Goal: Transaction & Acquisition: Download file/media

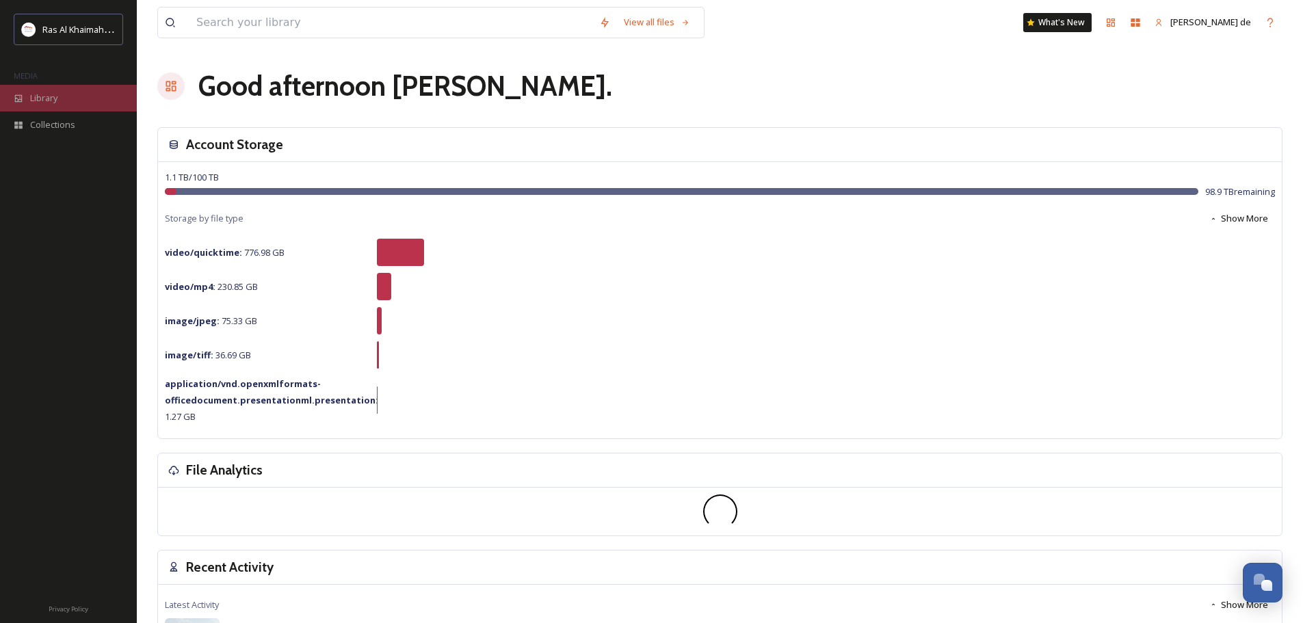
click at [46, 96] on span "Library" at bounding box center [43, 98] width 27 height 13
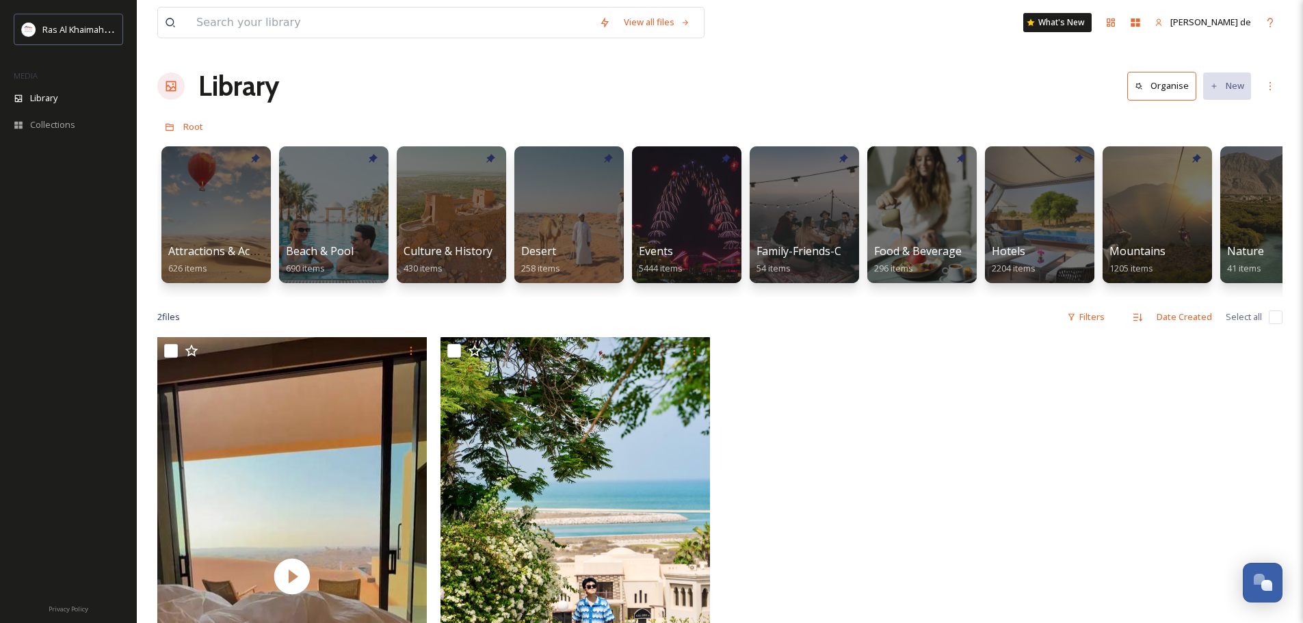
click at [940, 436] on div at bounding box center [862, 580] width 276 height 486
click at [451, 20] on input at bounding box center [390, 23] width 403 height 30
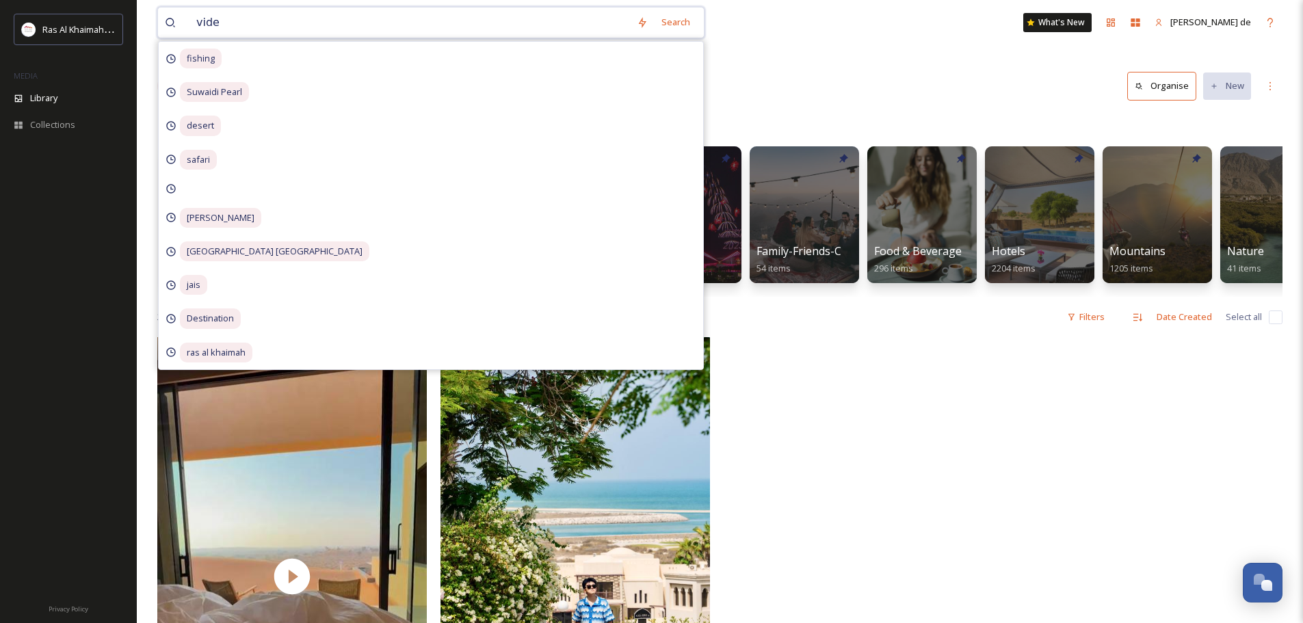
type input "video"
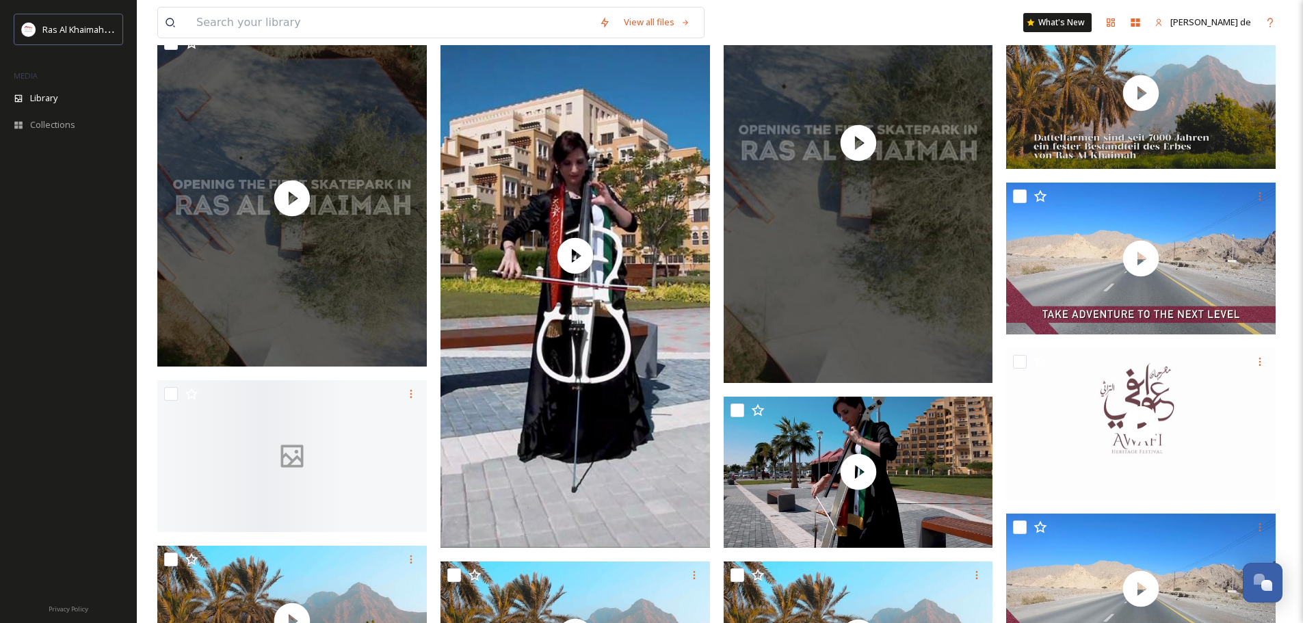
scroll to position [12853, 0]
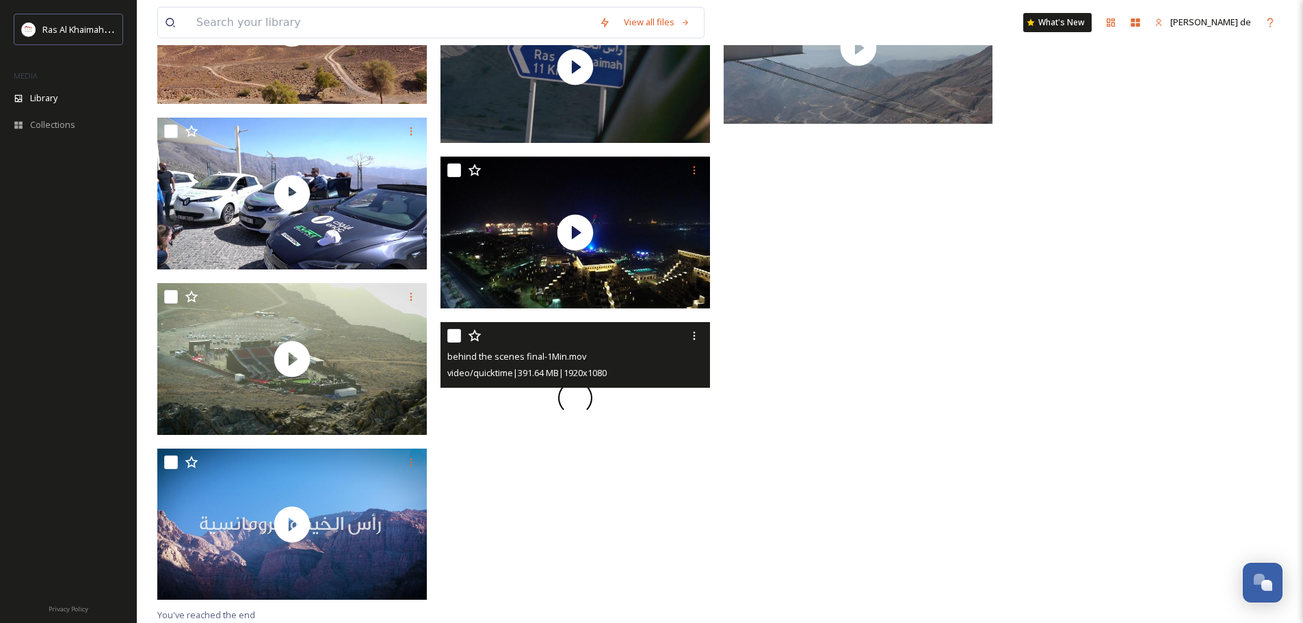
click at [658, 436] on div at bounding box center [574, 398] width 269 height 152
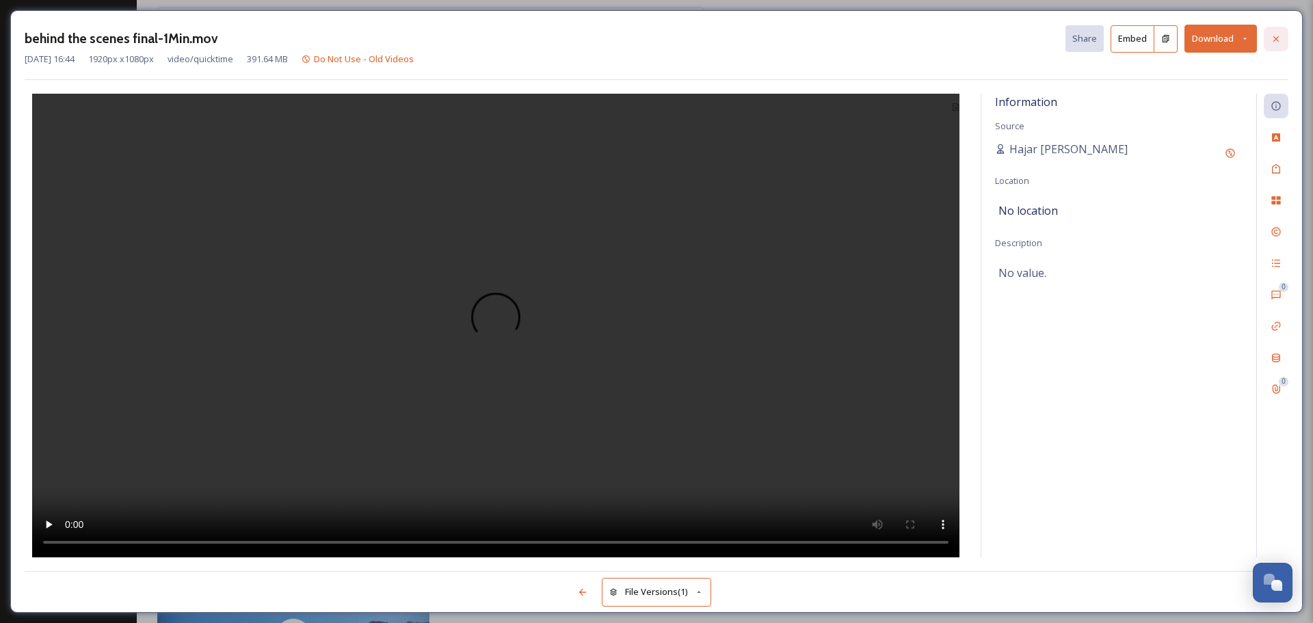
click at [1270, 31] on div at bounding box center [1276, 39] width 25 height 25
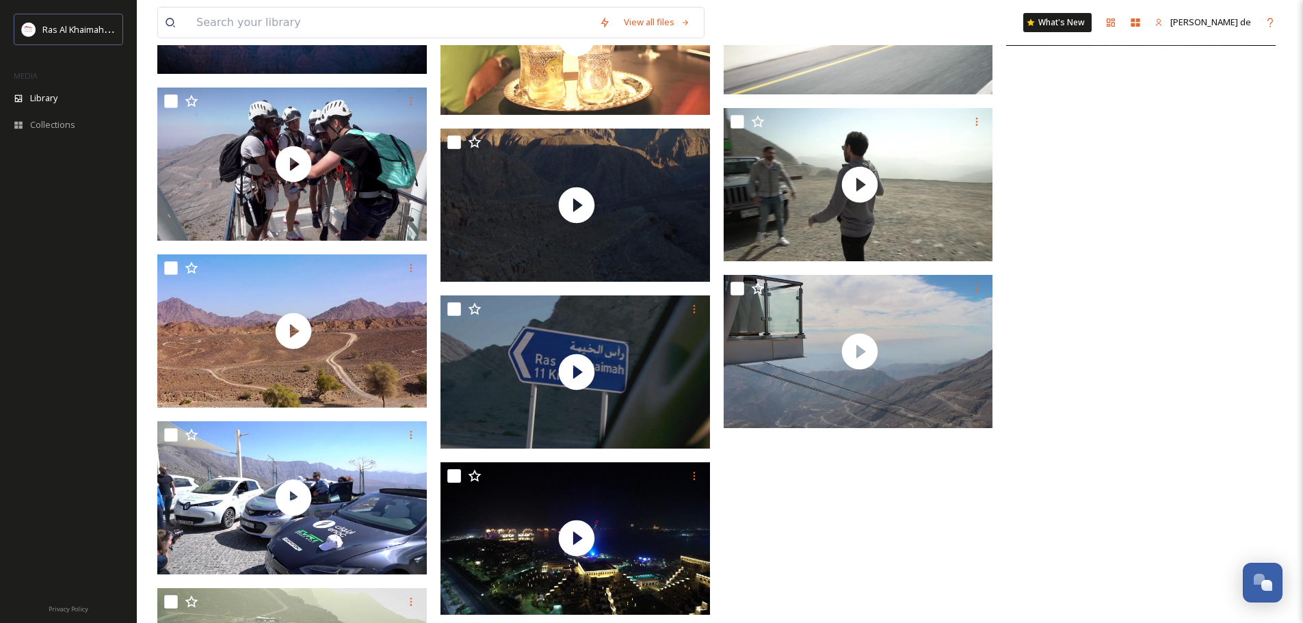
scroll to position [12430, 0]
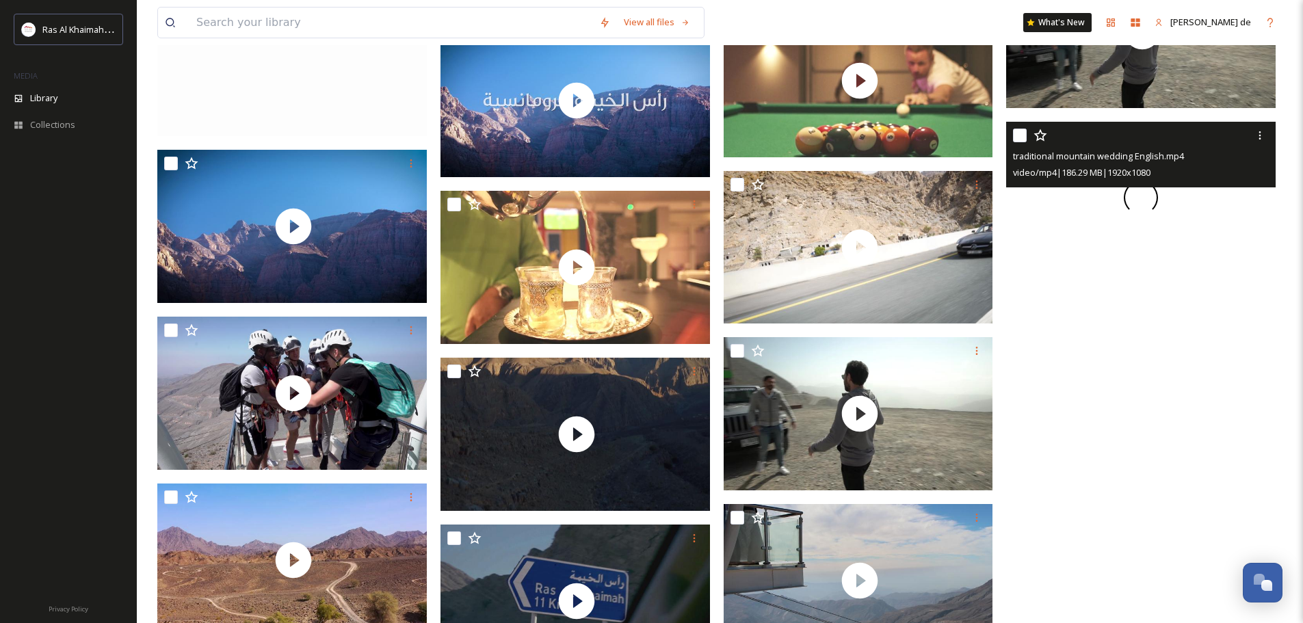
click at [1155, 211] on span at bounding box center [1141, 198] width 34 height 34
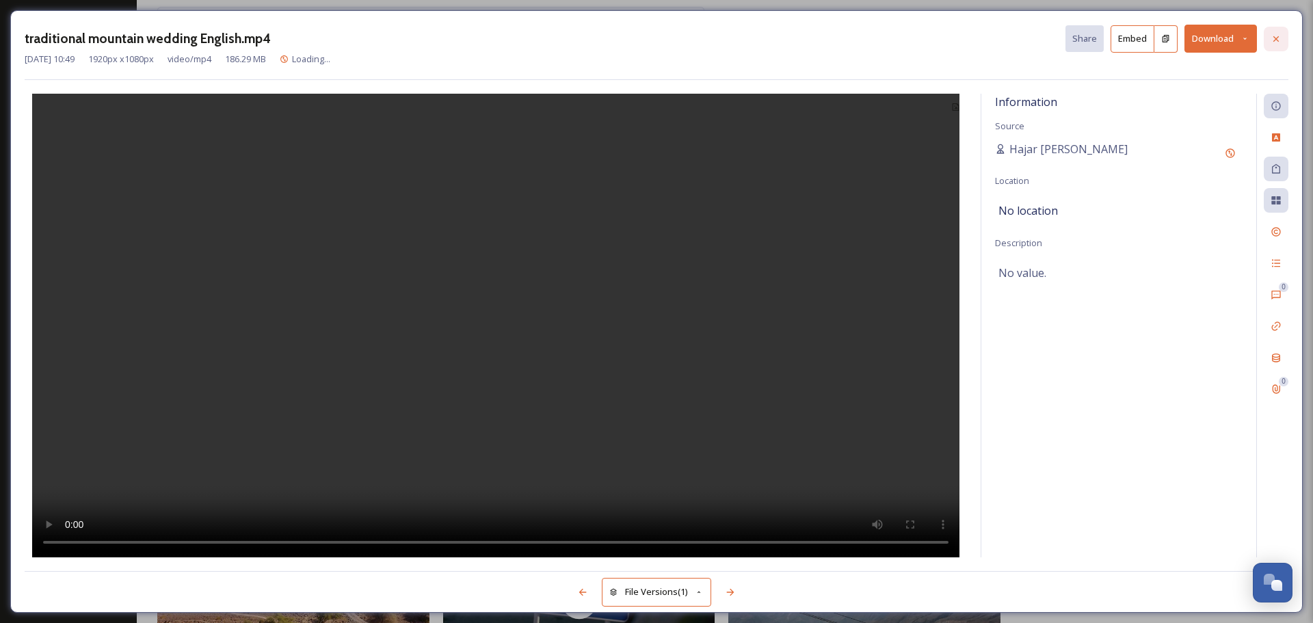
click at [1271, 34] on icon at bounding box center [1276, 39] width 11 height 11
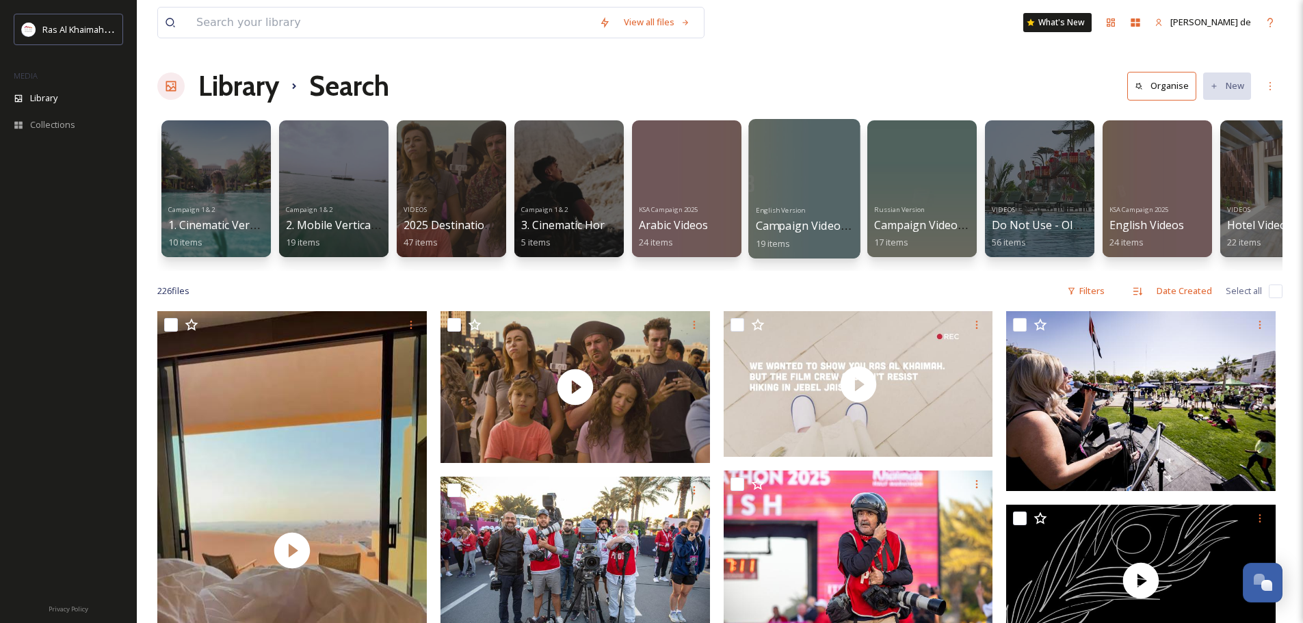
click at [798, 196] on div at bounding box center [803, 189] width 111 height 140
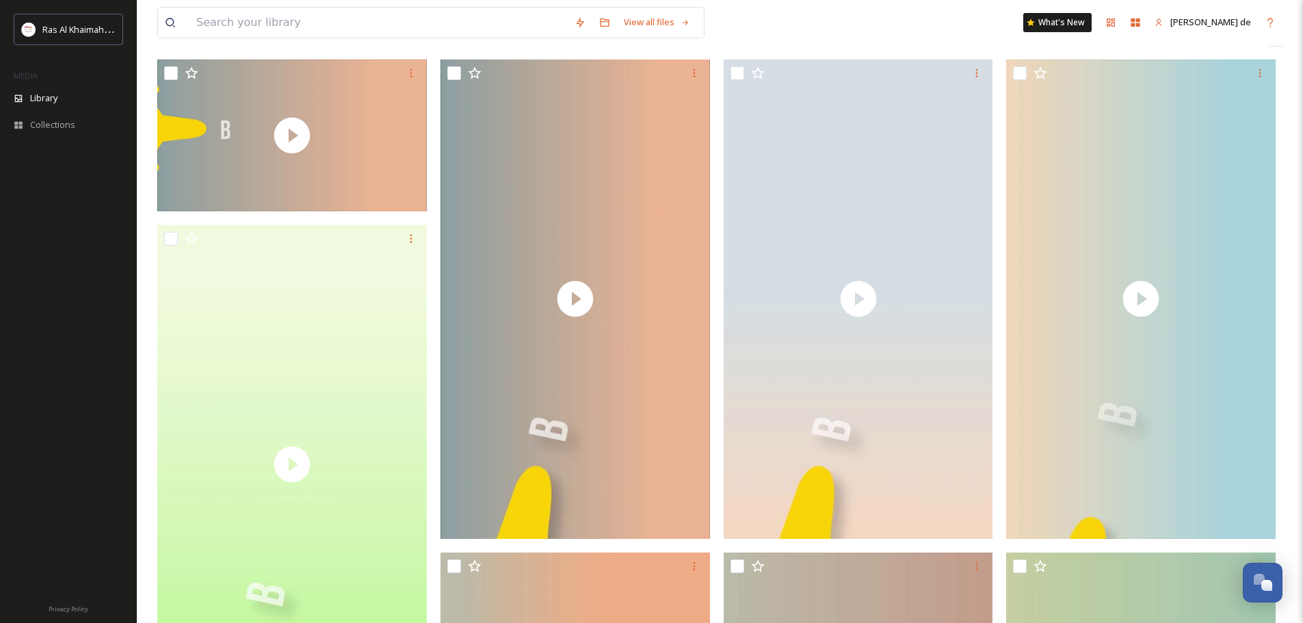
scroll to position [137, 0]
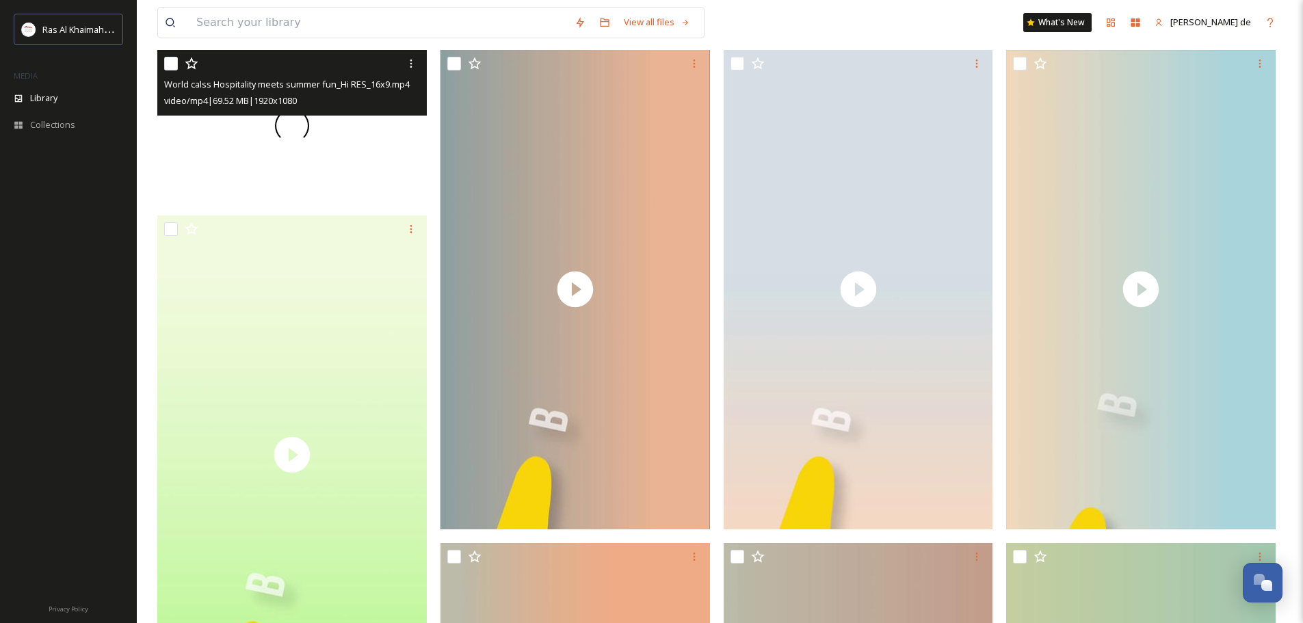
click at [355, 176] on div at bounding box center [291, 126] width 269 height 152
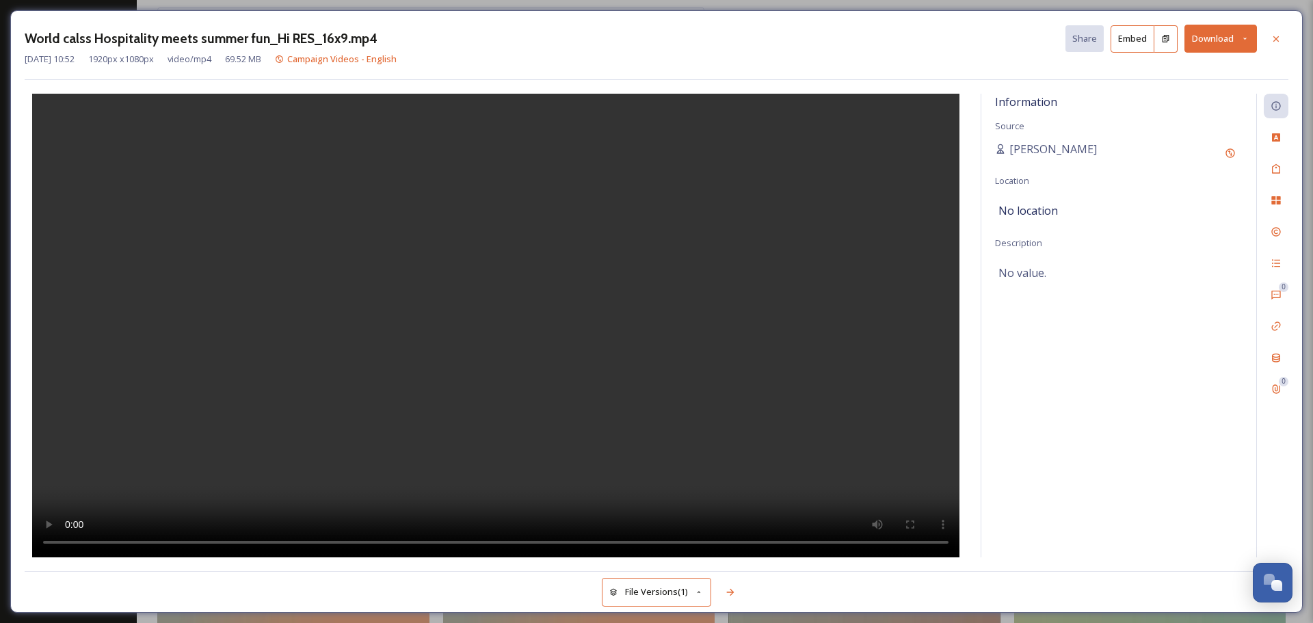
click at [159, 541] on video at bounding box center [496, 326] width 928 height 464
click at [1272, 40] on icon at bounding box center [1276, 39] width 11 height 11
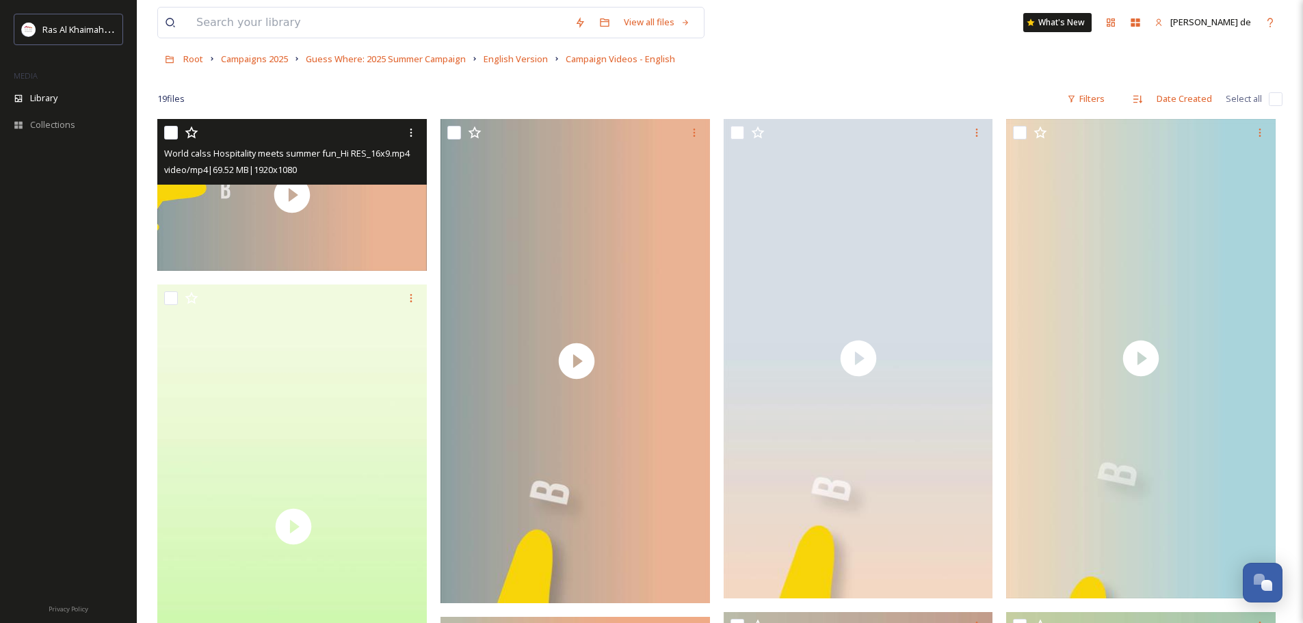
scroll to position [68, 0]
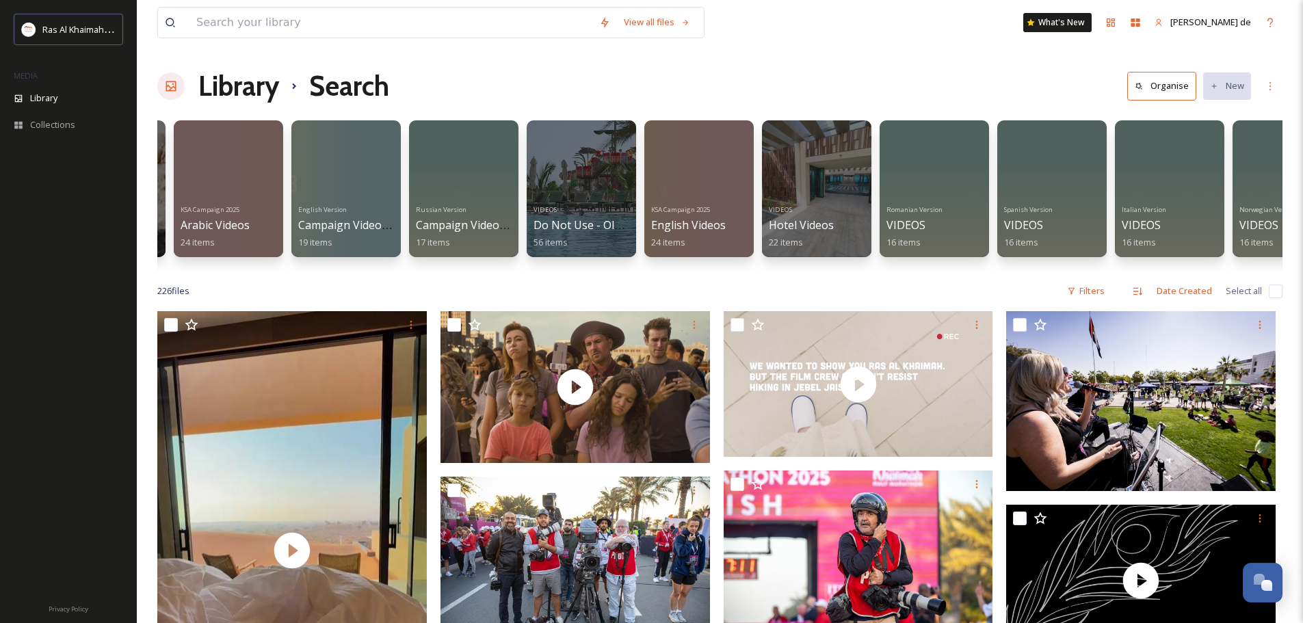
scroll to position [0, 460]
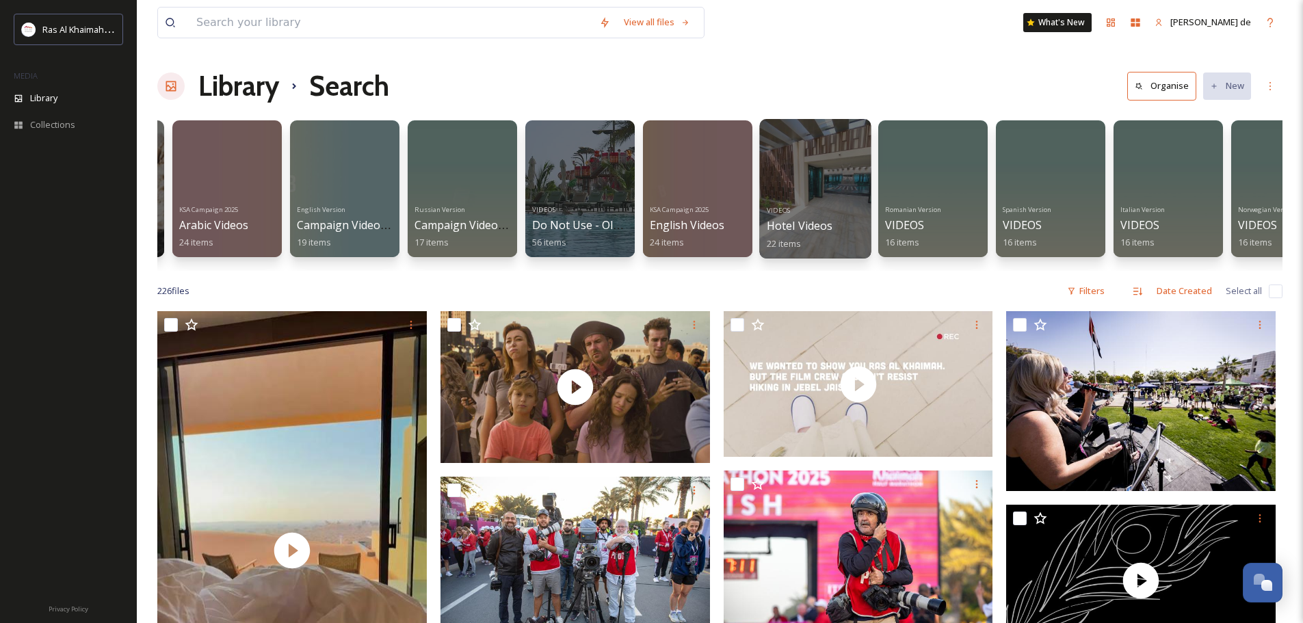
click at [802, 225] on span "Hotel Videos" at bounding box center [800, 225] width 66 height 15
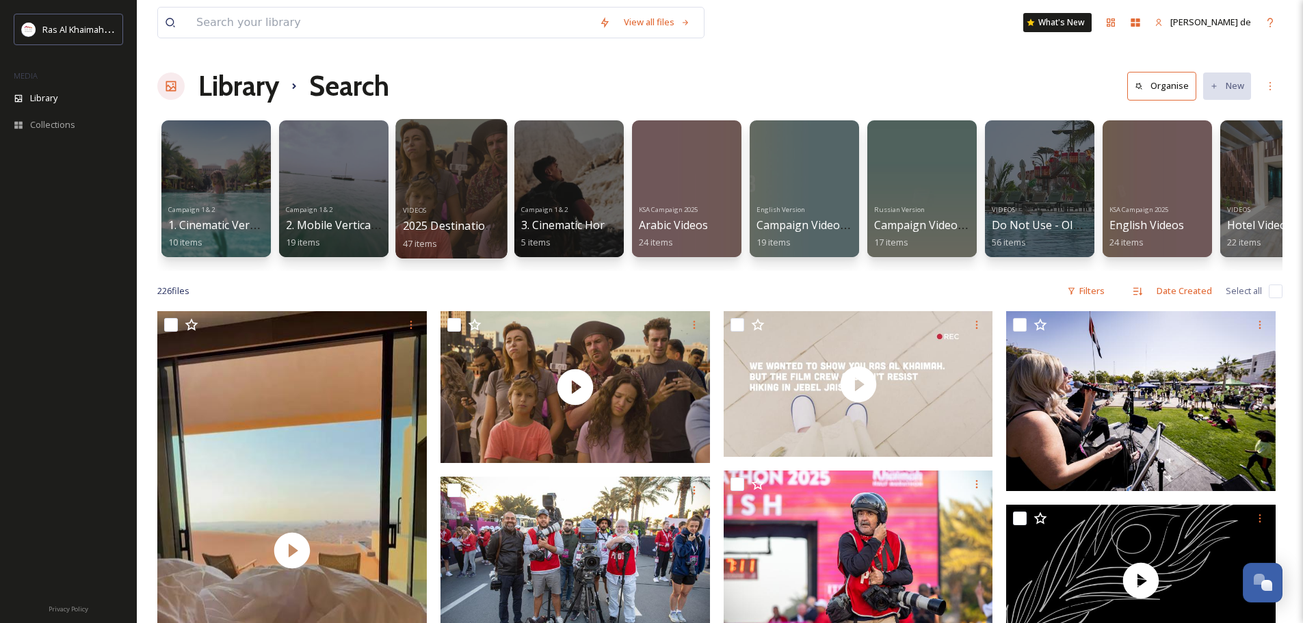
click at [418, 210] on span "VIDEOS" at bounding box center [415, 209] width 24 height 9
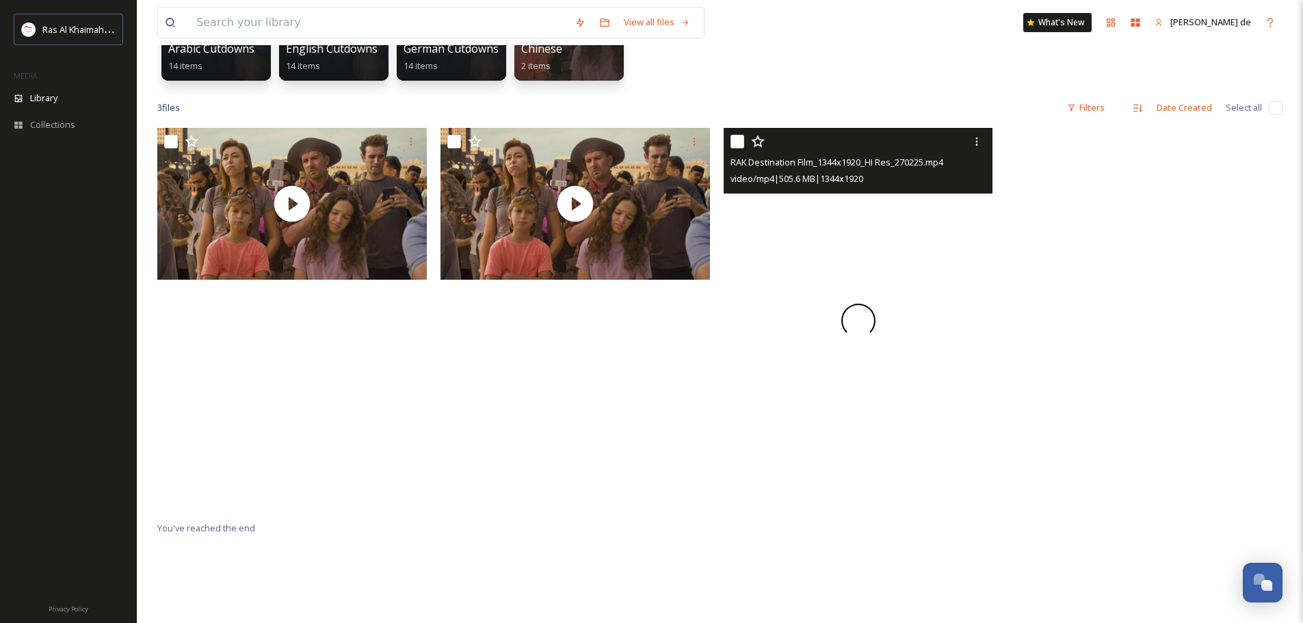
scroll to position [137, 0]
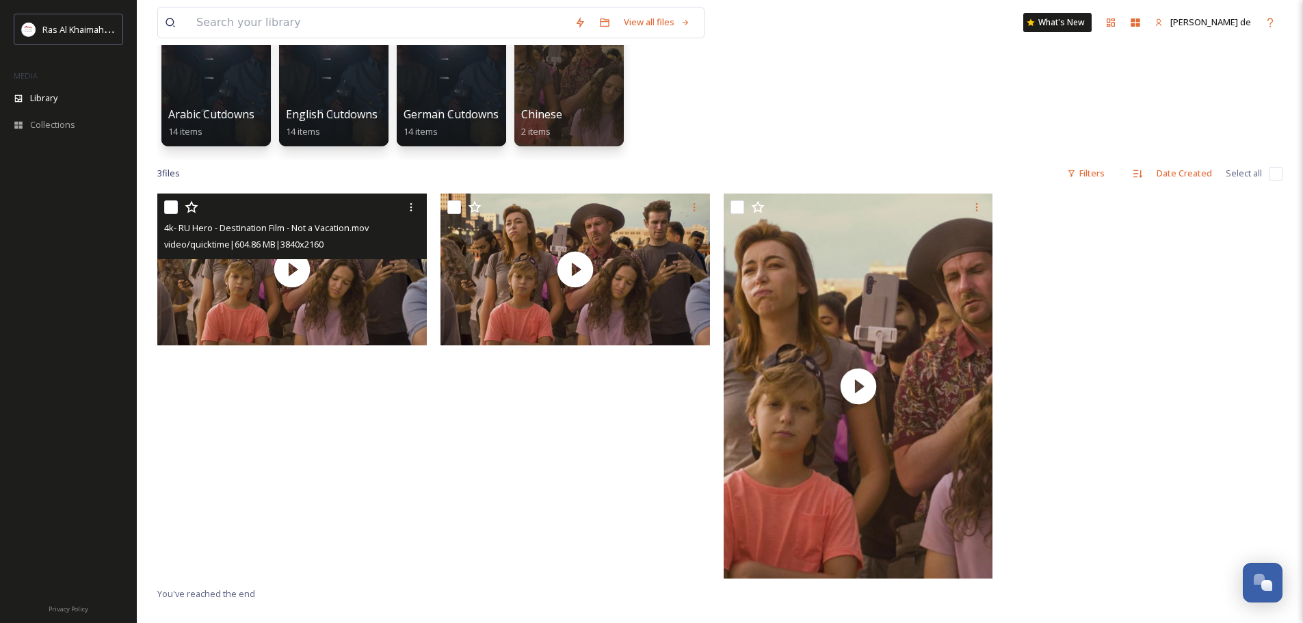
click at [361, 249] on div "video/quicktime | 604.86 MB | 3840 x 2160" at bounding box center [293, 244] width 259 height 16
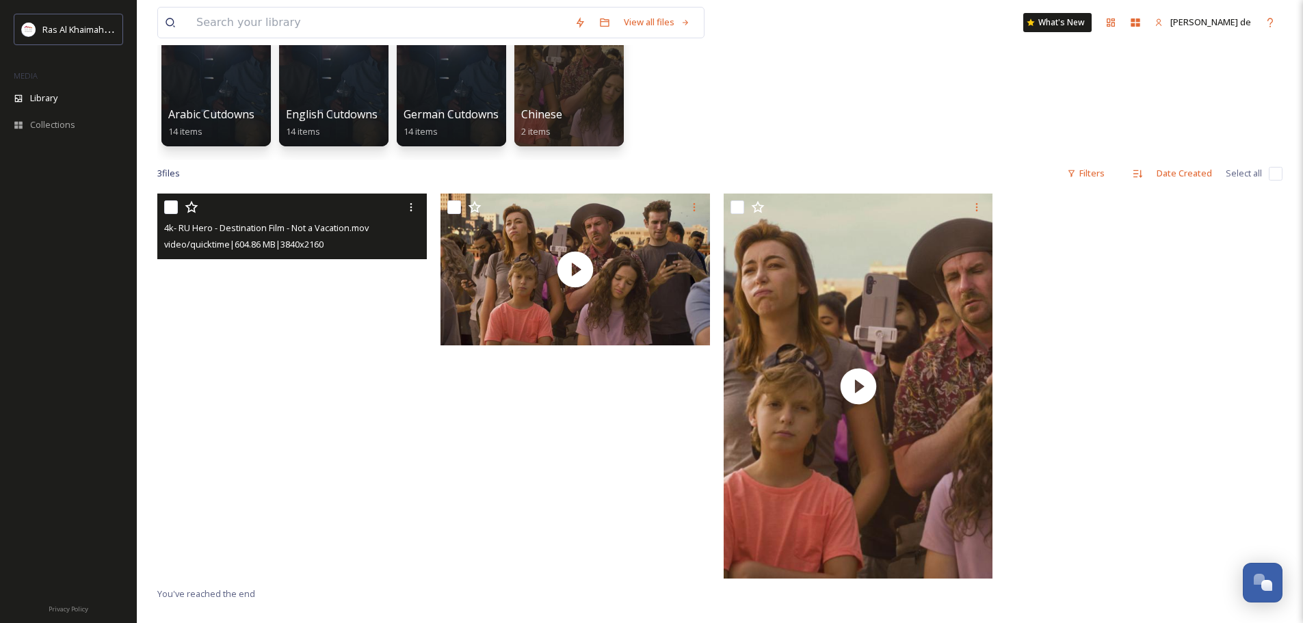
click at [286, 269] on video "4k- RU Hero - Destination Film - Not a Vacation.mov" at bounding box center [291, 270] width 269 height 152
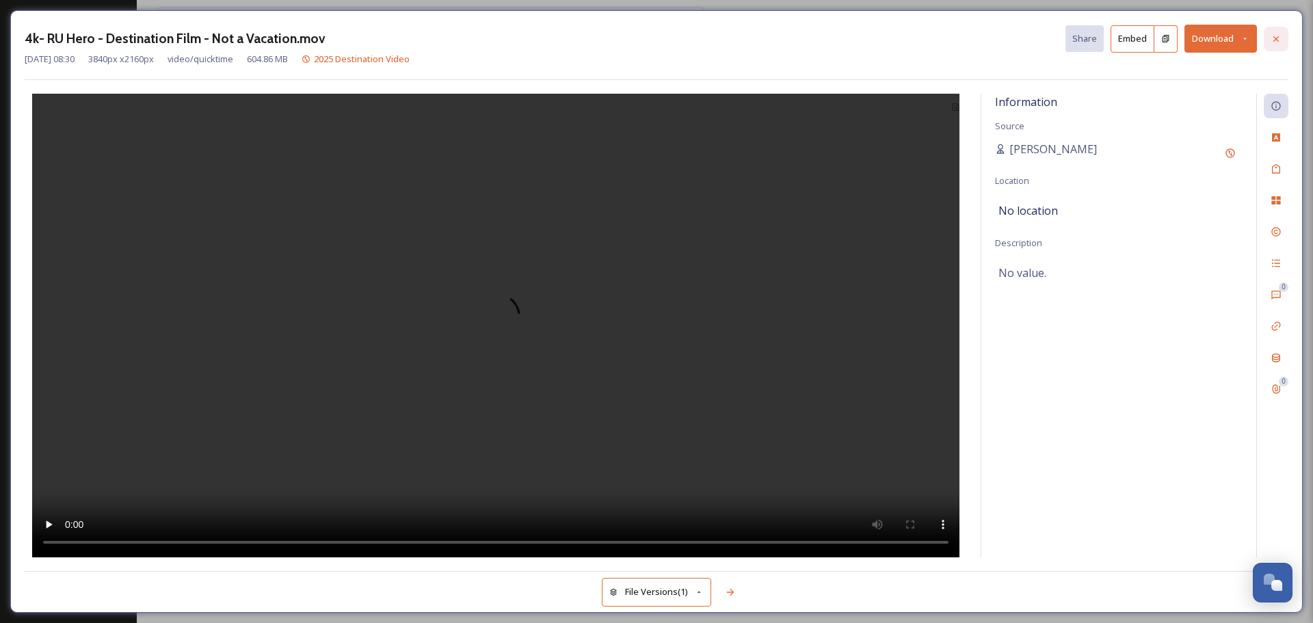
click at [1273, 43] on icon at bounding box center [1276, 39] width 11 height 11
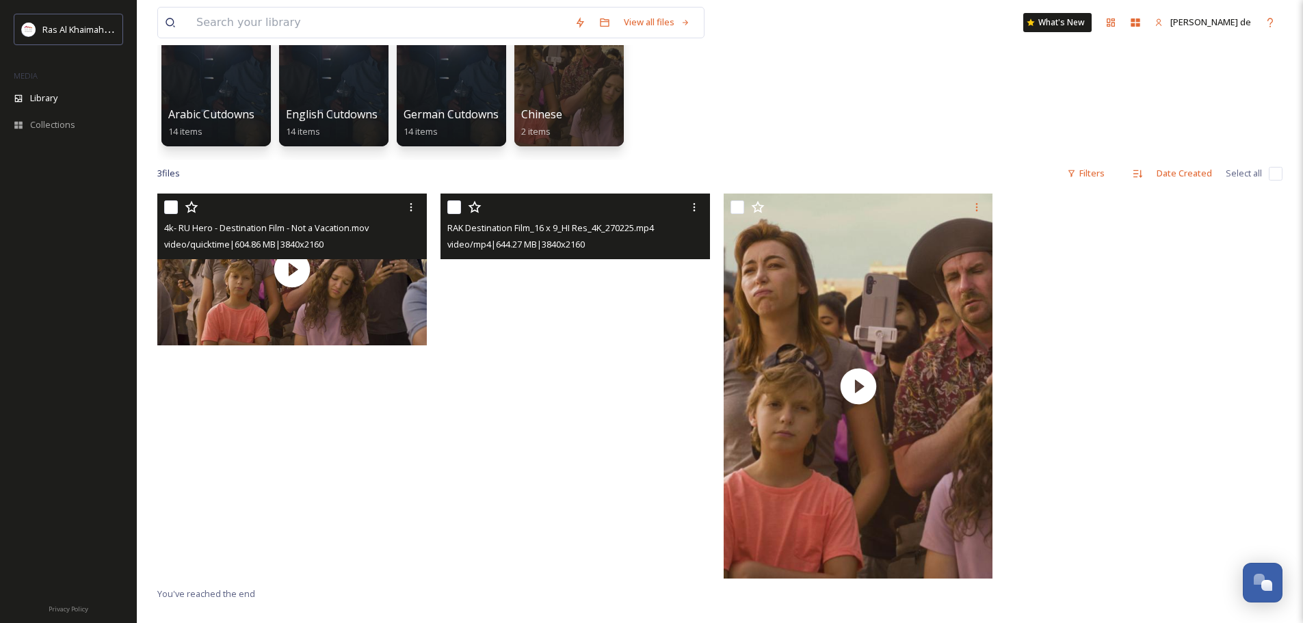
click at [584, 269] on video "RAK Destination Film_16 x 9_HI Res_4K_270225.mp4" at bounding box center [574, 270] width 269 height 152
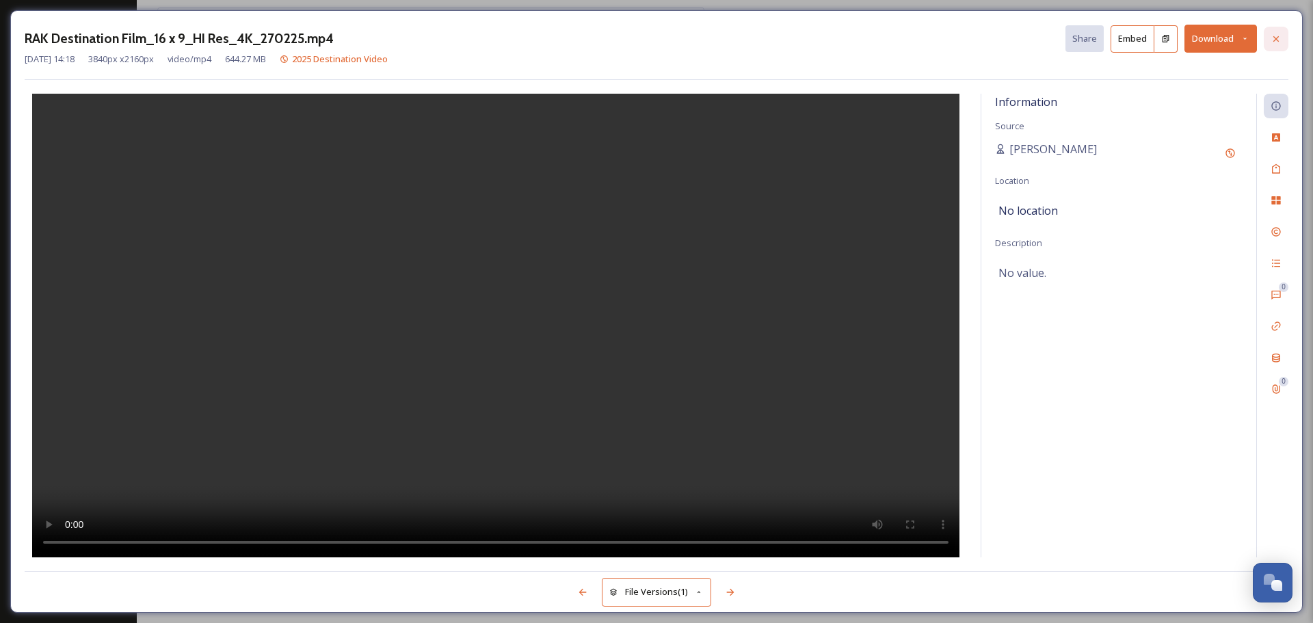
click at [1285, 41] on div at bounding box center [1276, 39] width 25 height 25
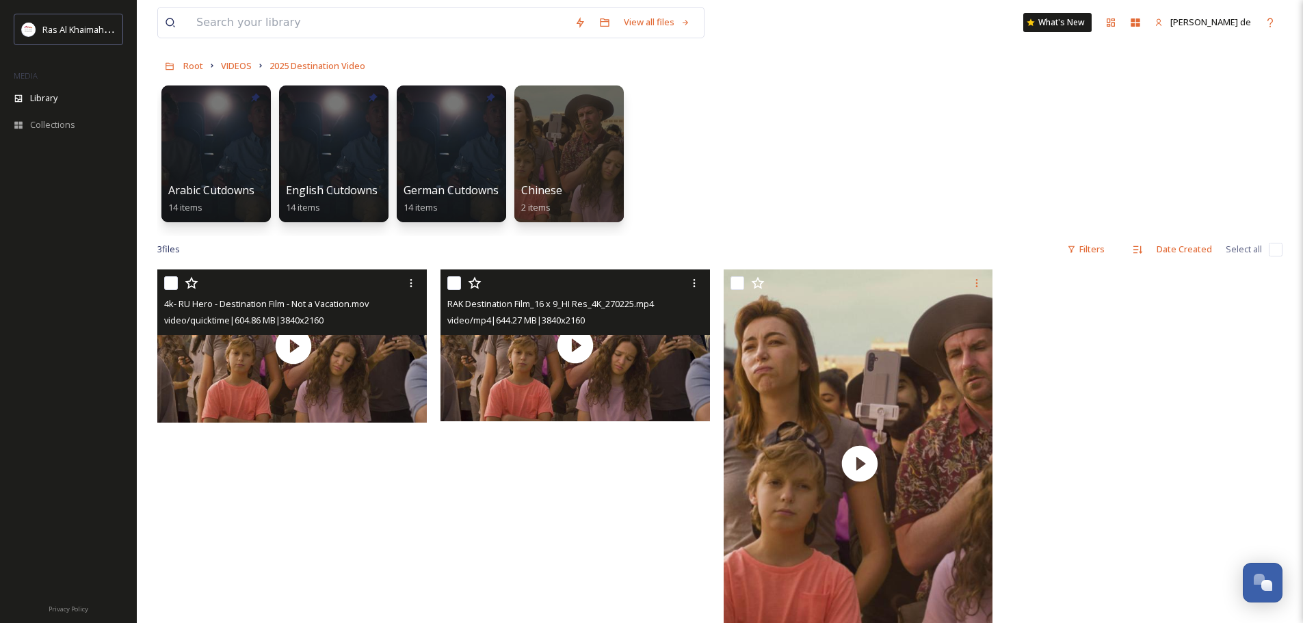
scroll to position [57, 0]
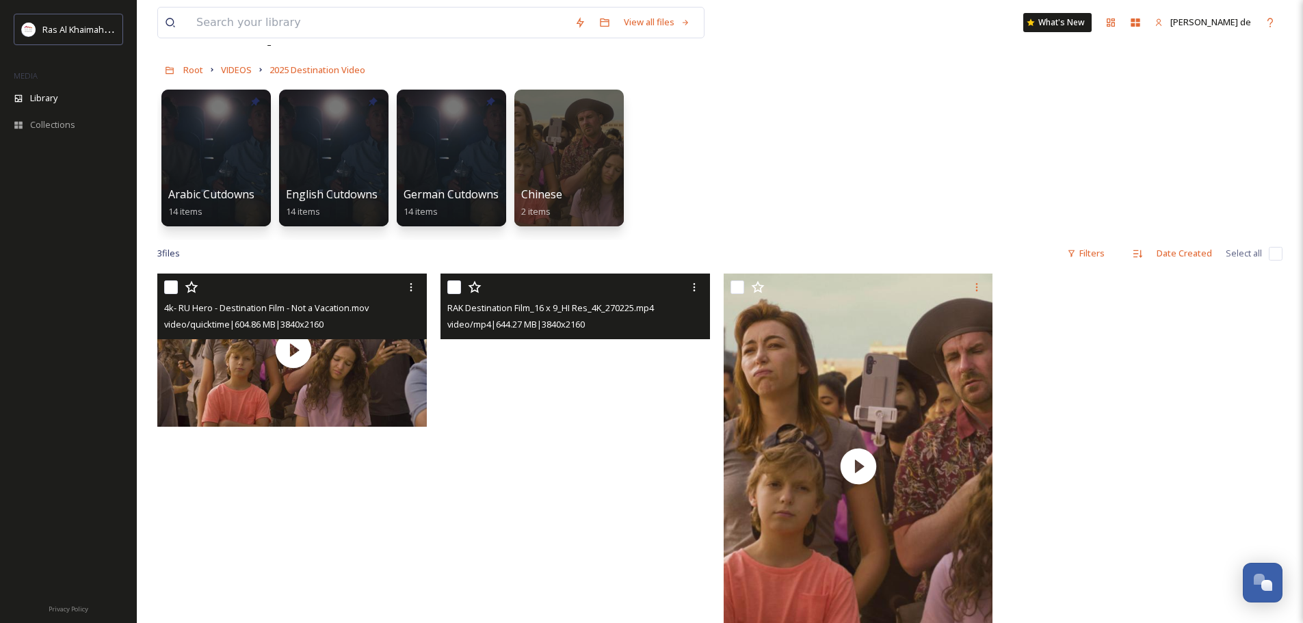
click at [628, 405] on video "RAK Destination Film_16 x 9_HI Res_4K_270225.mp4" at bounding box center [574, 350] width 269 height 152
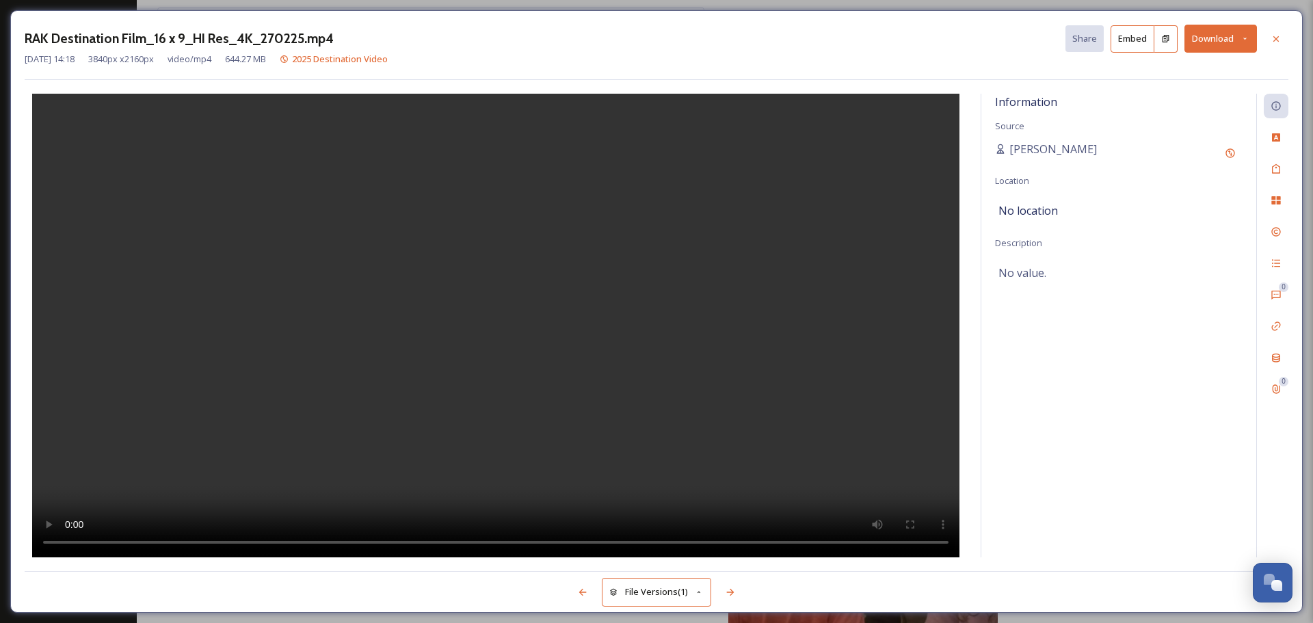
click at [1207, 42] on button "Download" at bounding box center [1221, 39] width 73 height 28
click at [1201, 90] on div "Download Large (2000 x 1125)" at bounding box center [1185, 96] width 143 height 27
click at [1285, 36] on div at bounding box center [1276, 39] width 25 height 25
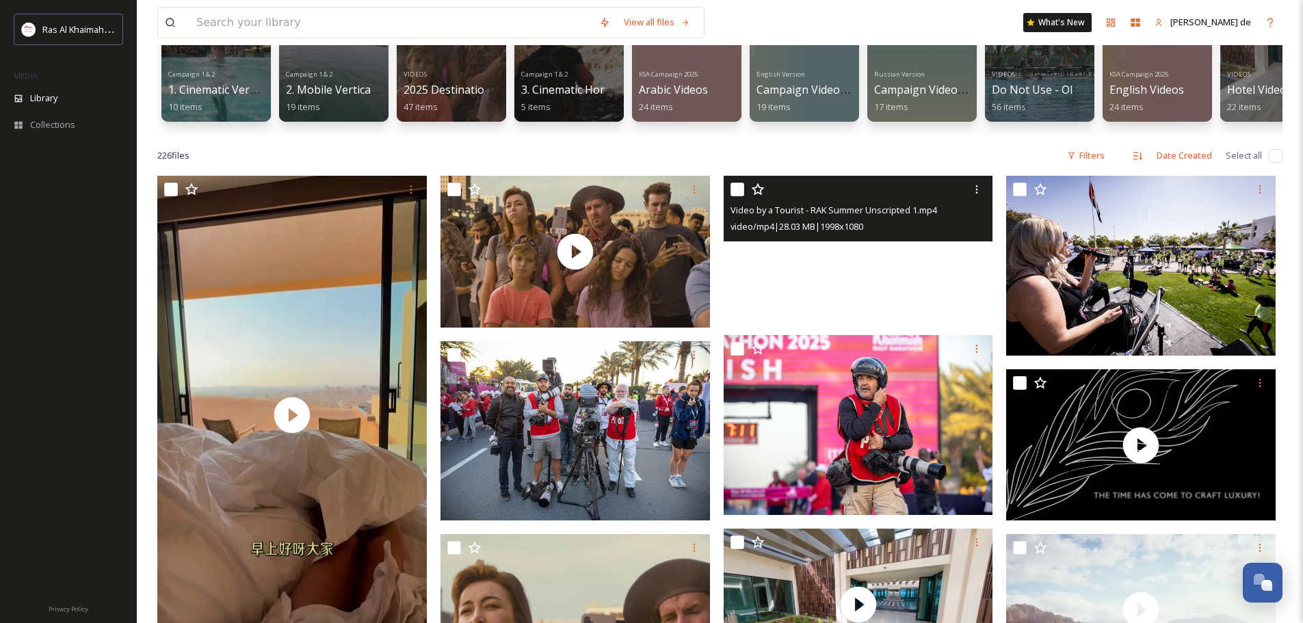
scroll to position [137, 0]
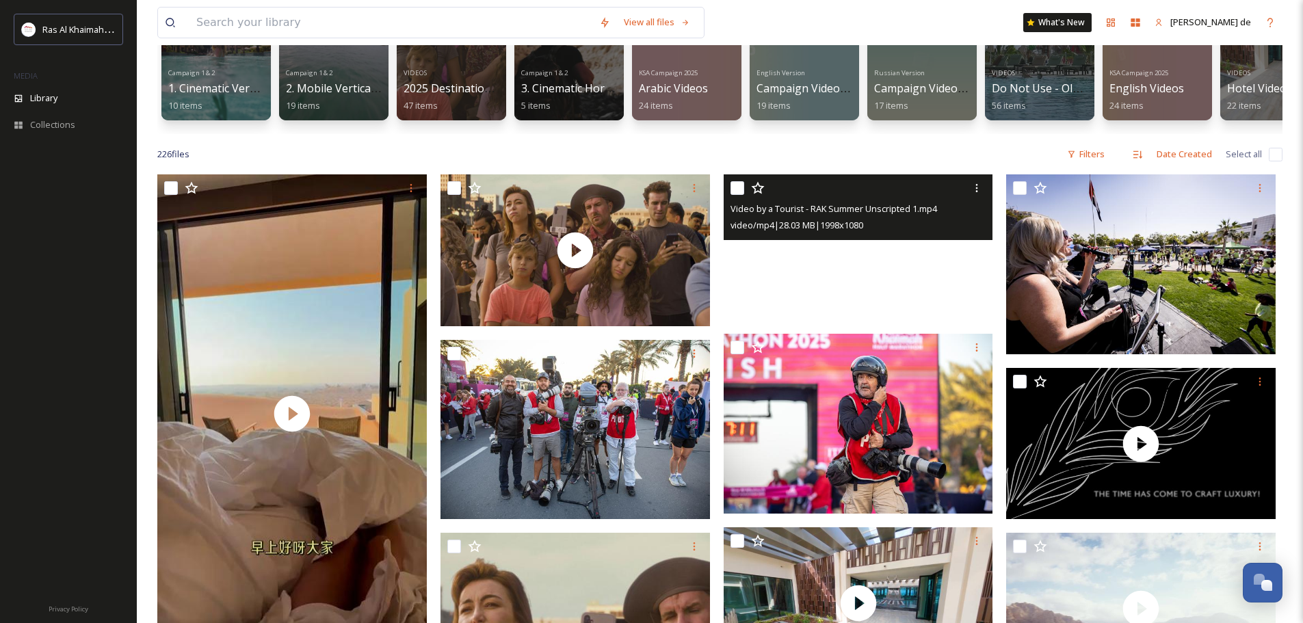
click at [954, 297] on video "Video by a Tourist - RAK Summer Unscripted 1.mp4" at bounding box center [858, 247] width 269 height 146
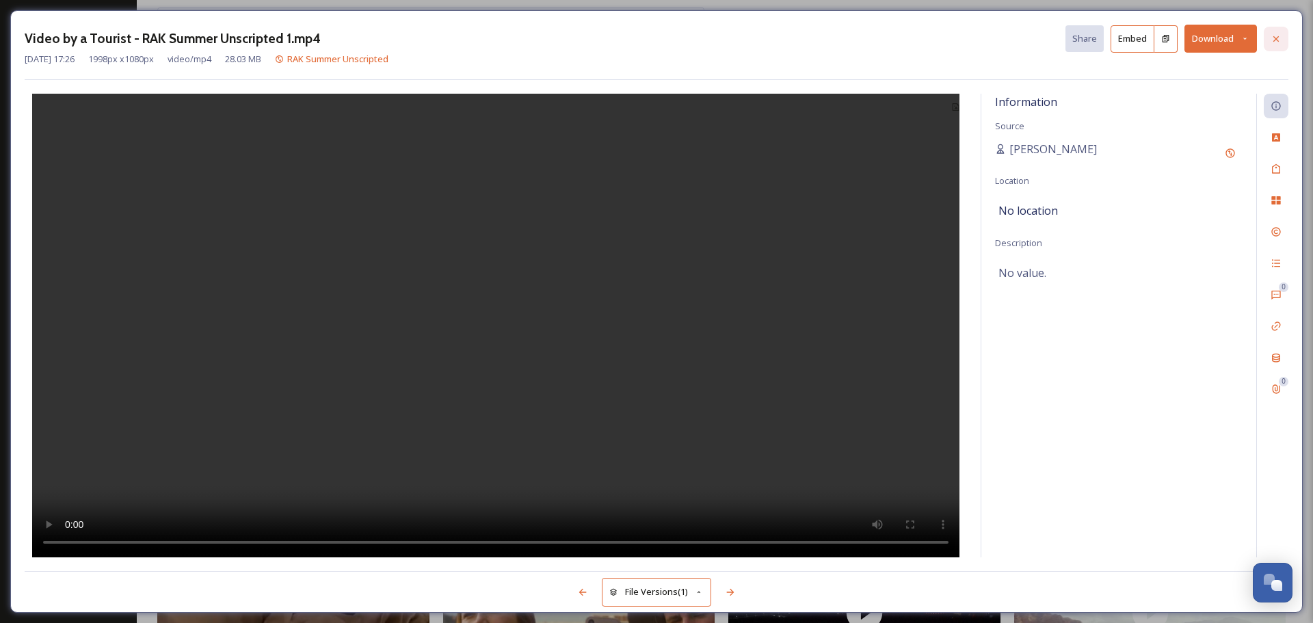
click at [1277, 41] on icon at bounding box center [1276, 39] width 11 height 11
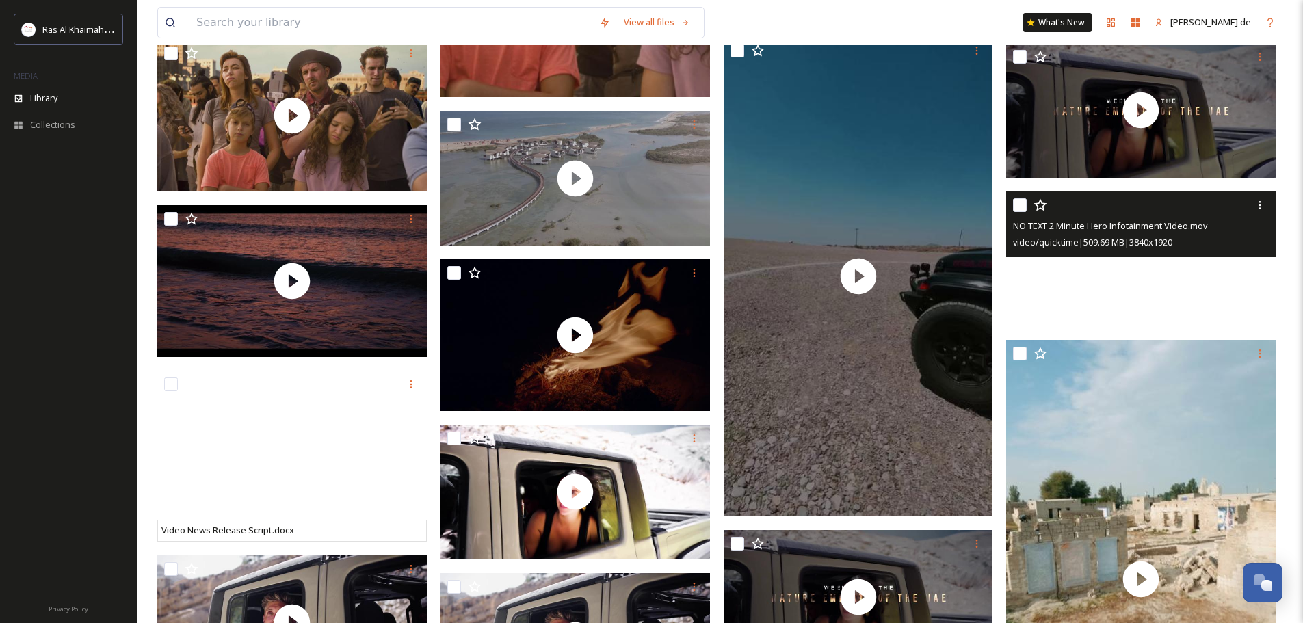
scroll to position [684, 0]
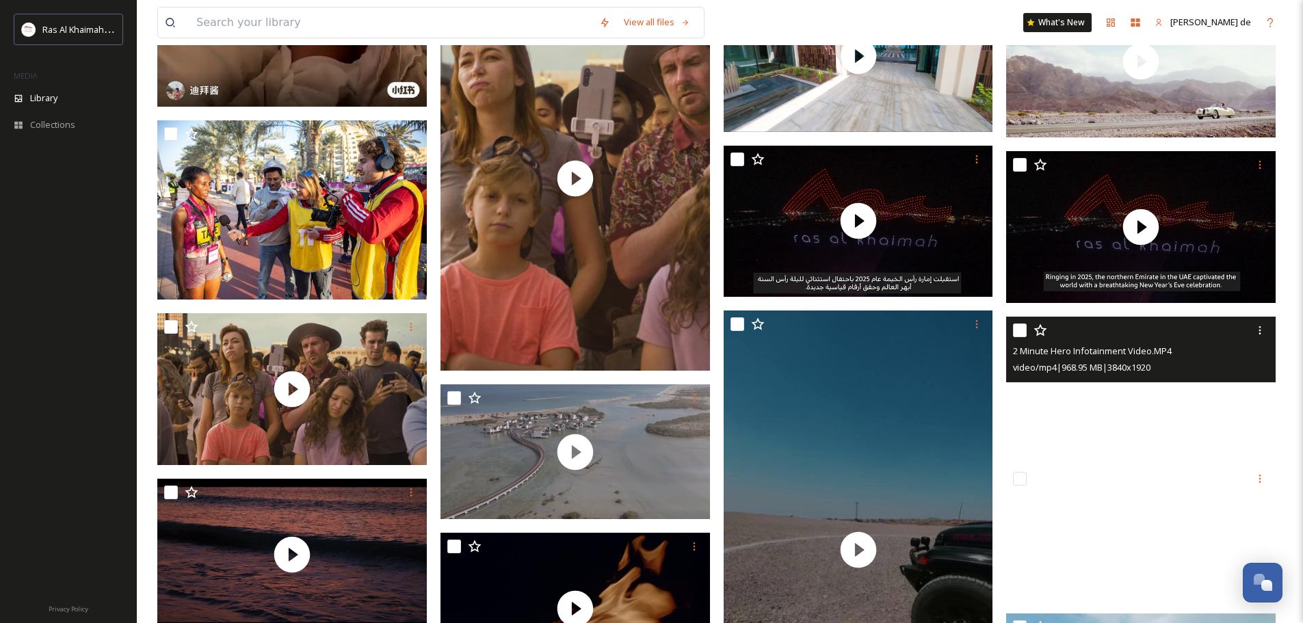
click at [1148, 433] on video "2 Minute Hero Infotainment Video.MP4" at bounding box center [1140, 384] width 269 height 135
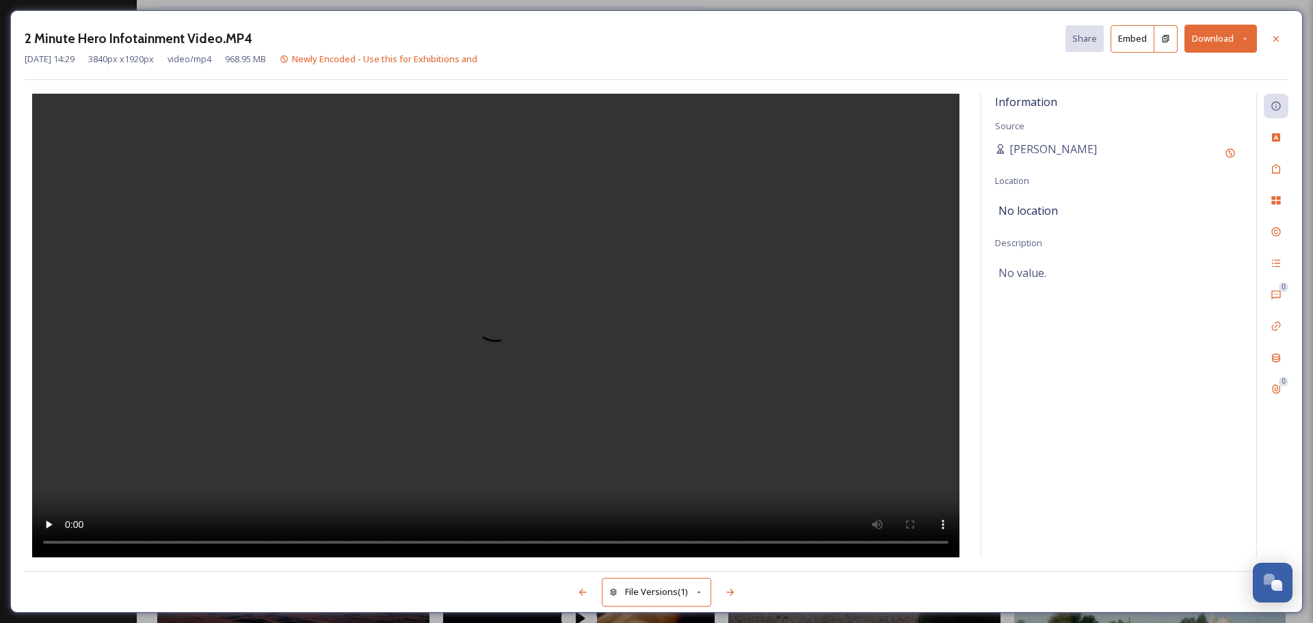
click at [1228, 44] on button "Download" at bounding box center [1221, 39] width 73 height 28
click at [1196, 94] on span "Download Large (2000 x 1000)" at bounding box center [1180, 96] width 120 height 13
click at [1282, 38] on div at bounding box center [1276, 39] width 25 height 25
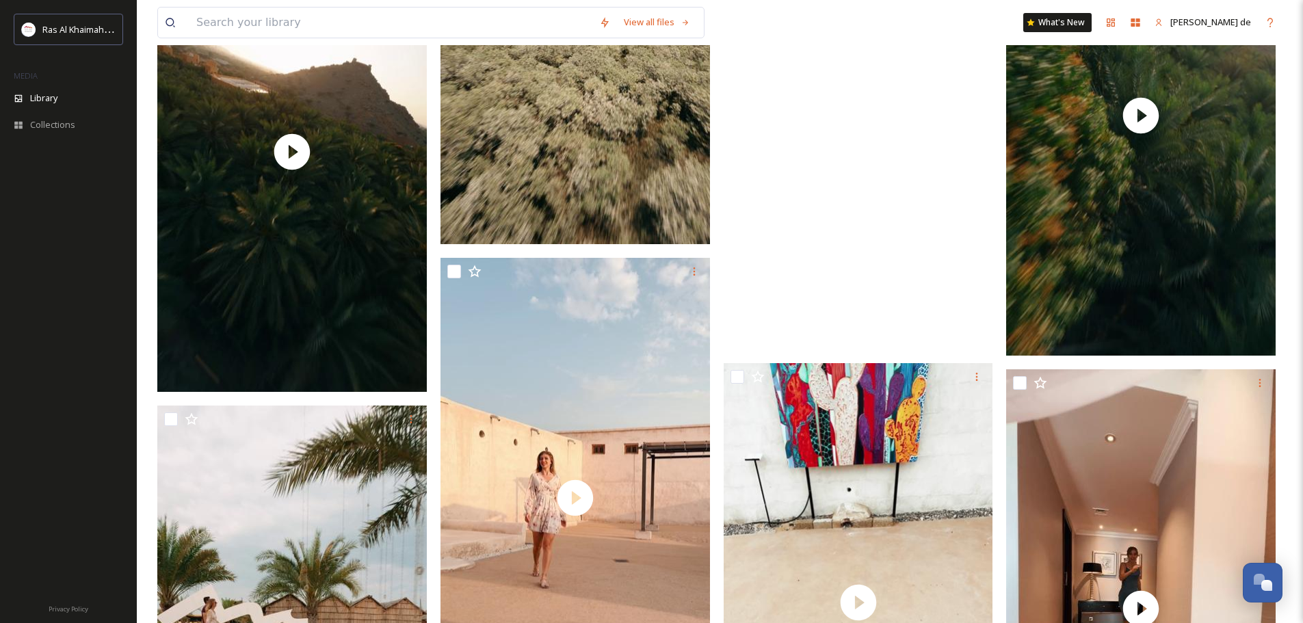
scroll to position [1915, 0]
